Goal: Task Accomplishment & Management: Use online tool/utility

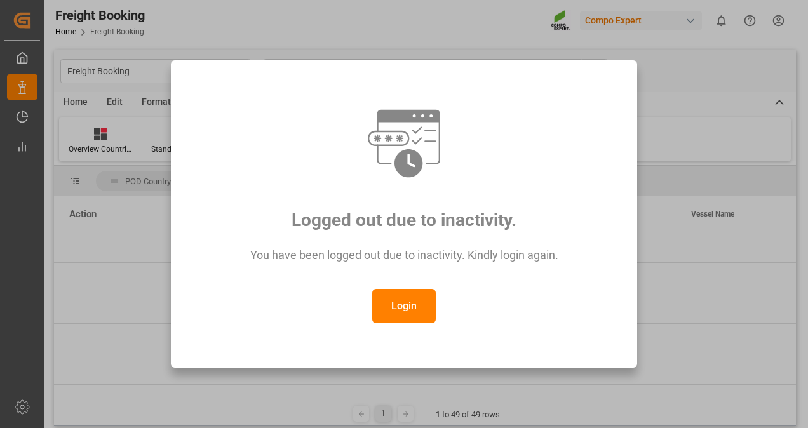
click at [410, 307] on button "Login" at bounding box center [403, 306] width 63 height 34
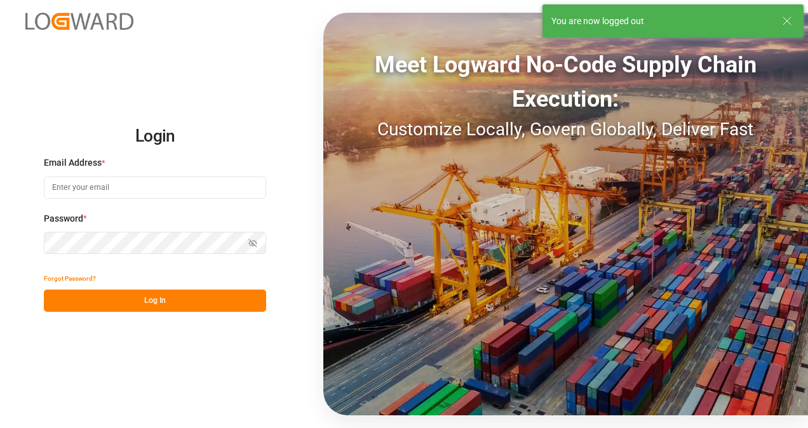
click at [164, 192] on input at bounding box center [155, 188] width 222 height 22
type input "[PERSON_NAME][EMAIL_ADDRESS][DOMAIN_NAME]"
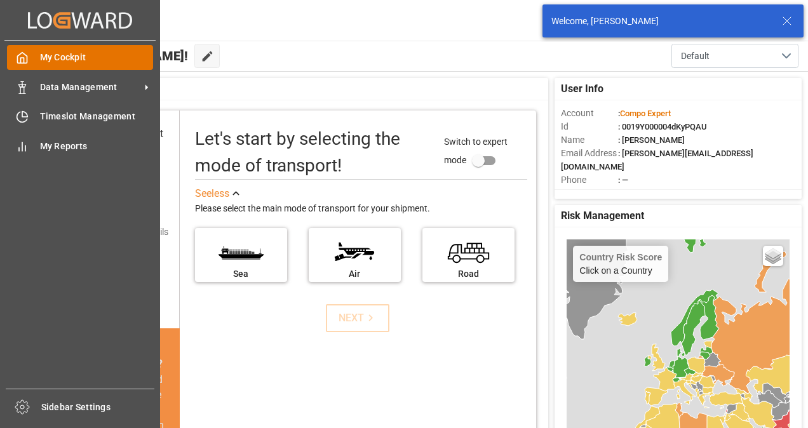
click at [51, 58] on span "My Cockpit" at bounding box center [97, 57] width 114 height 13
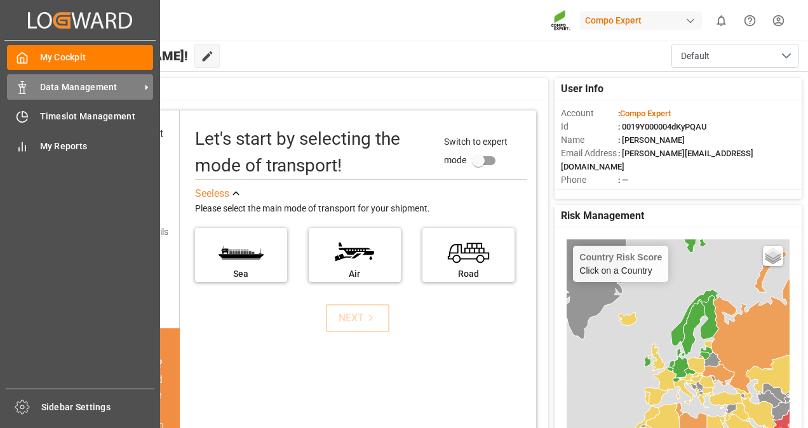
click at [62, 84] on span "Data Management" at bounding box center [90, 87] width 100 height 13
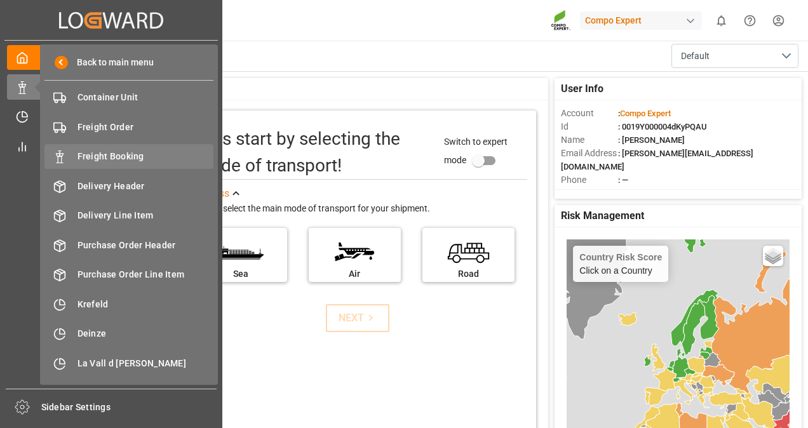
click at [93, 157] on span "Freight Booking" at bounding box center [145, 156] width 137 height 13
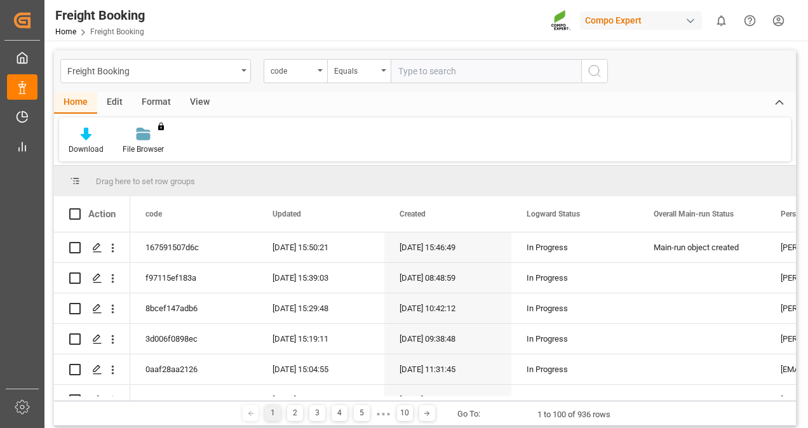
click at [196, 100] on div "View" at bounding box center [199, 103] width 39 height 22
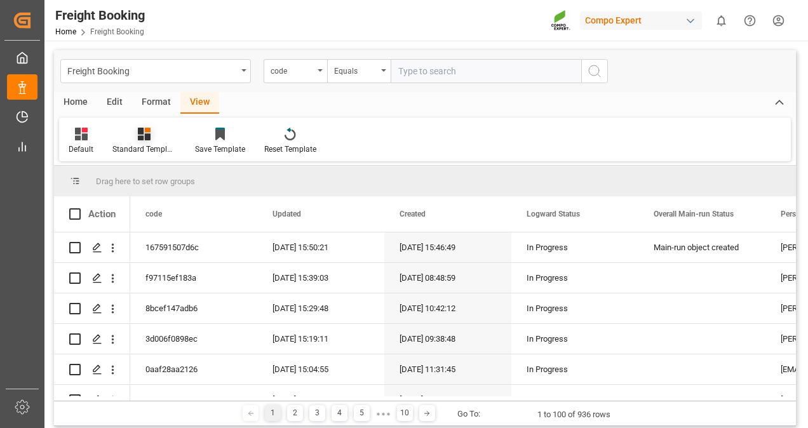
click at [146, 131] on icon at bounding box center [148, 130] width 6 height 5
click at [154, 182] on div "Overview Countries" at bounding box center [178, 179] width 111 height 13
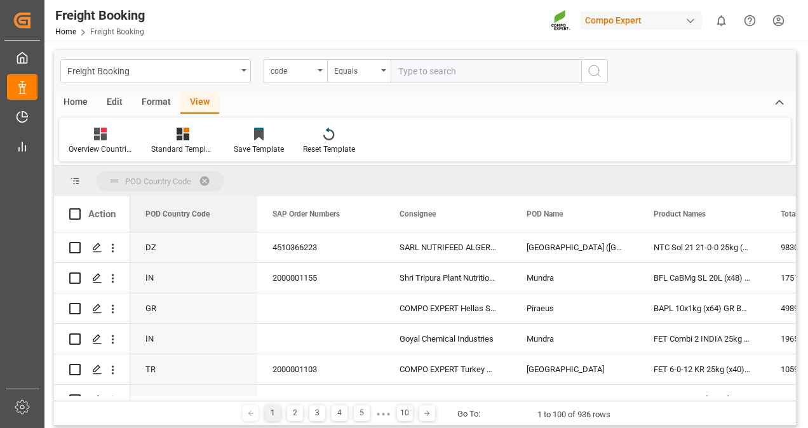
drag, startPoint x: 163, startPoint y: 217, endPoint x: 171, endPoint y: 176, distance: 41.6
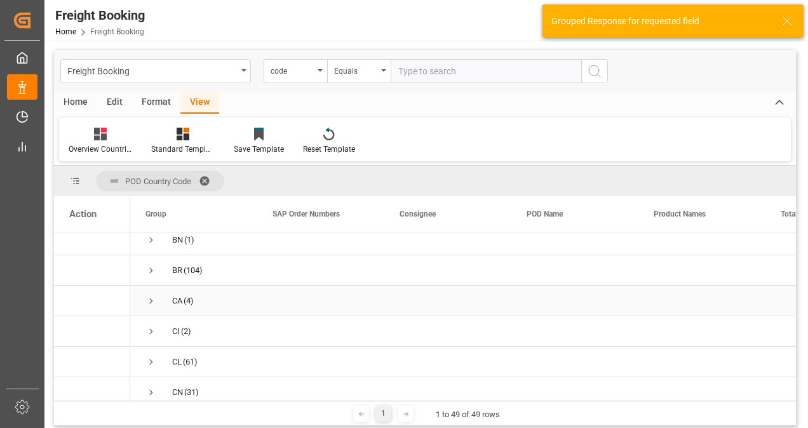
scroll to position [381, 0]
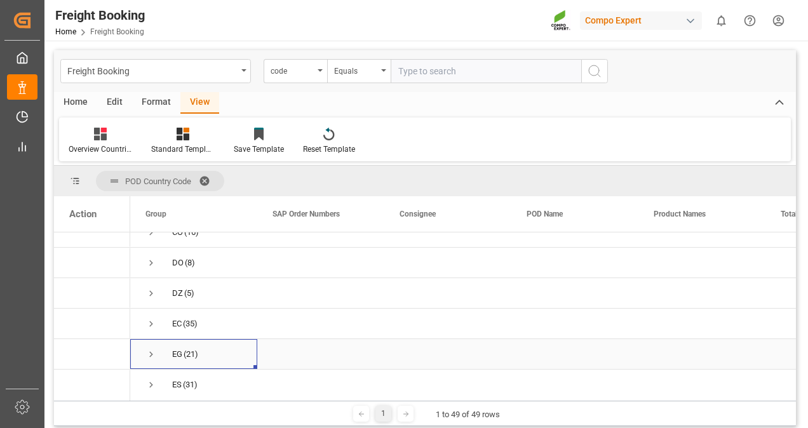
click at [152, 354] on span "Press SPACE to select this row." at bounding box center [150, 354] width 11 height 11
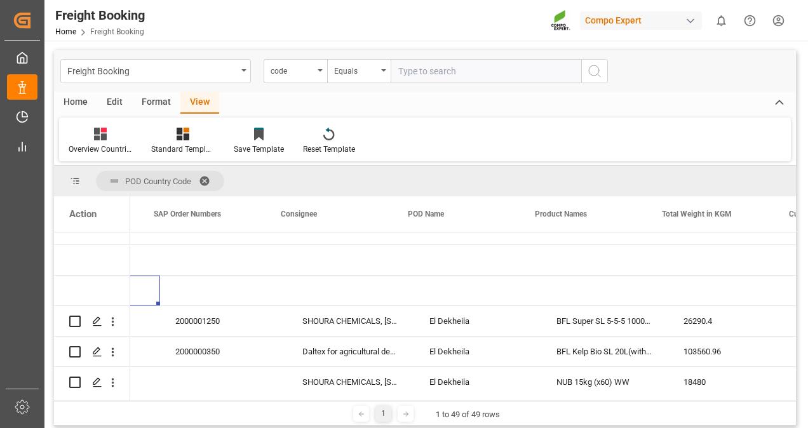
scroll to position [0, 0]
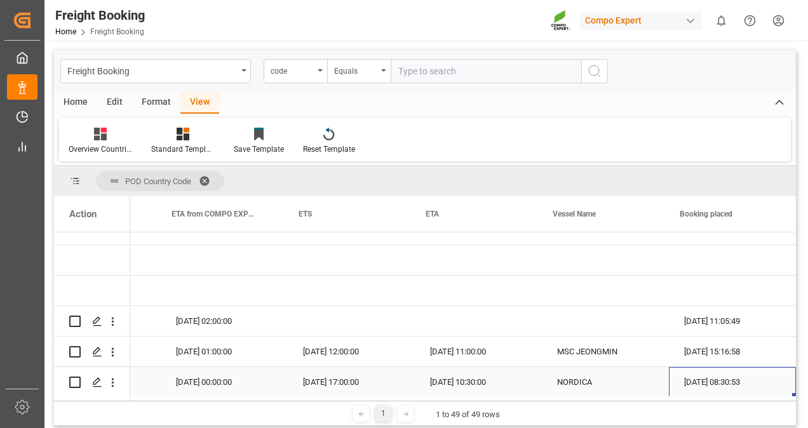
click at [706, 380] on div "[DATE] 08:30:53" at bounding box center [732, 382] width 127 height 30
click at [714, 394] on div "Action Booking Number ETS from COMPO EXPERT ETA from COMPO EXPERT ETS EG" at bounding box center [425, 298] width 742 height 204
